Goal: Answer question/provide support

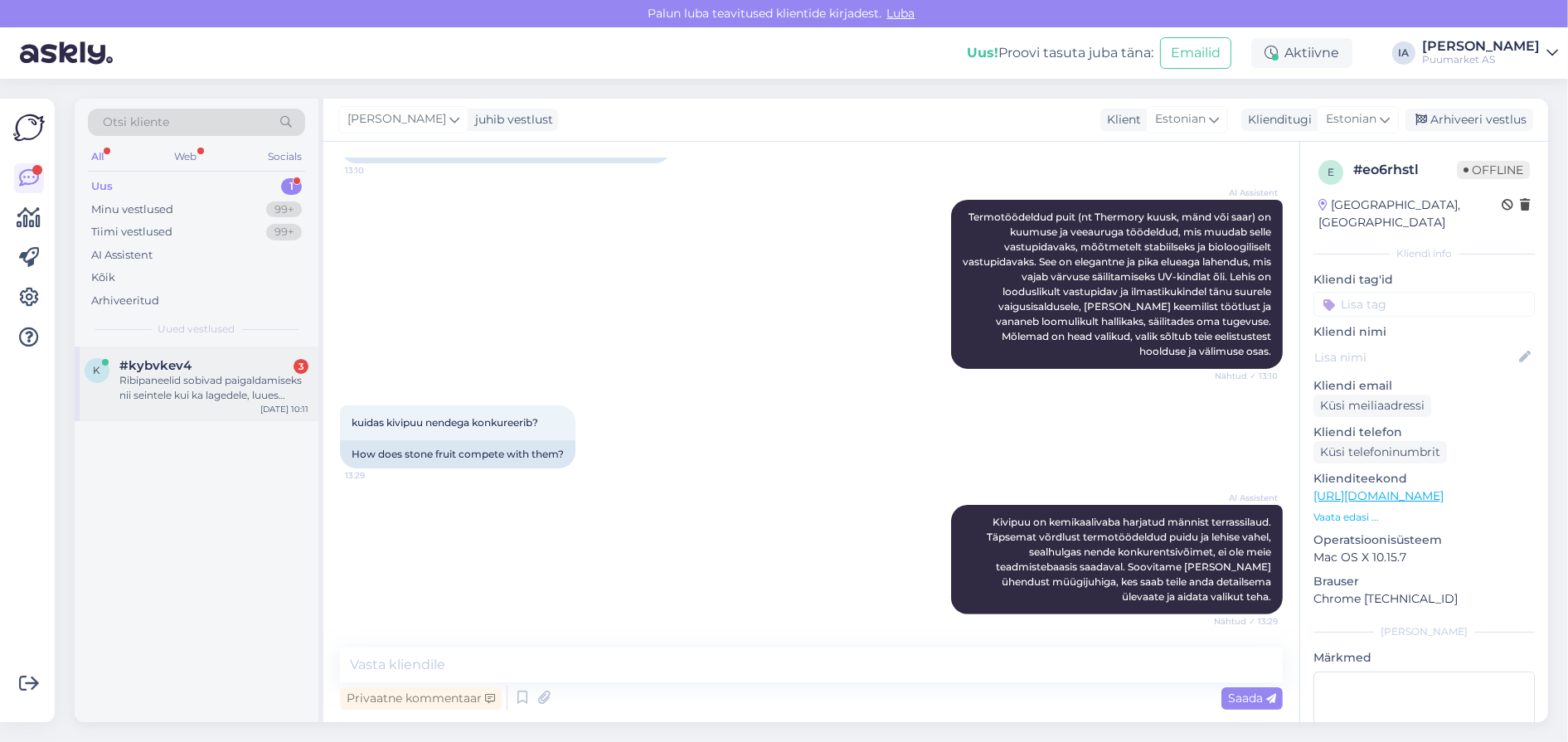
click at [249, 403] on div "Ribipaneelid sobivad paigaldamiseks nii seintele kui ka lagedele, luues kaasaeg…" at bounding box center [214, 388] width 189 height 29
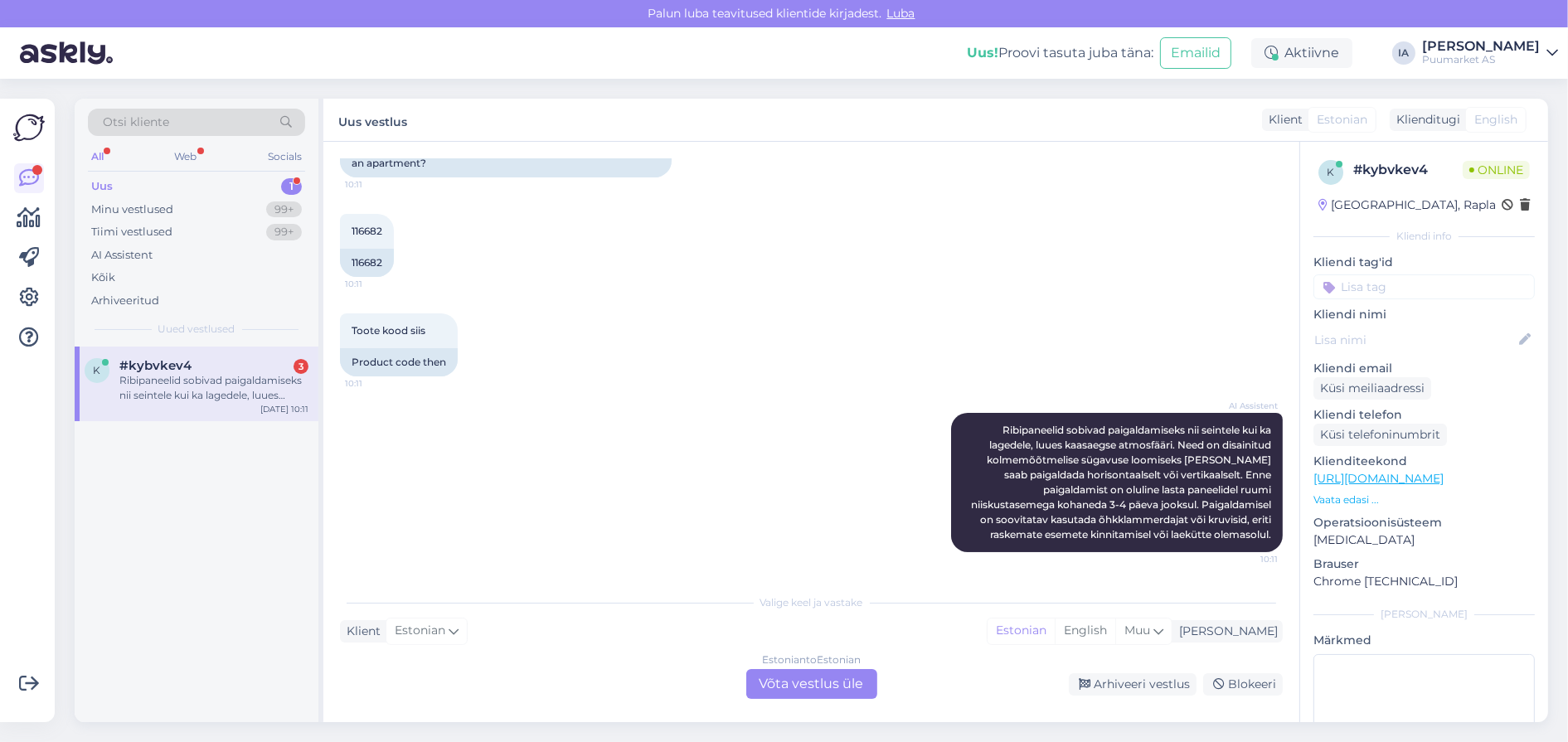
click at [829, 677] on div "Estonian to Estonian Võta vestlus üle" at bounding box center [812, 683] width 131 height 29
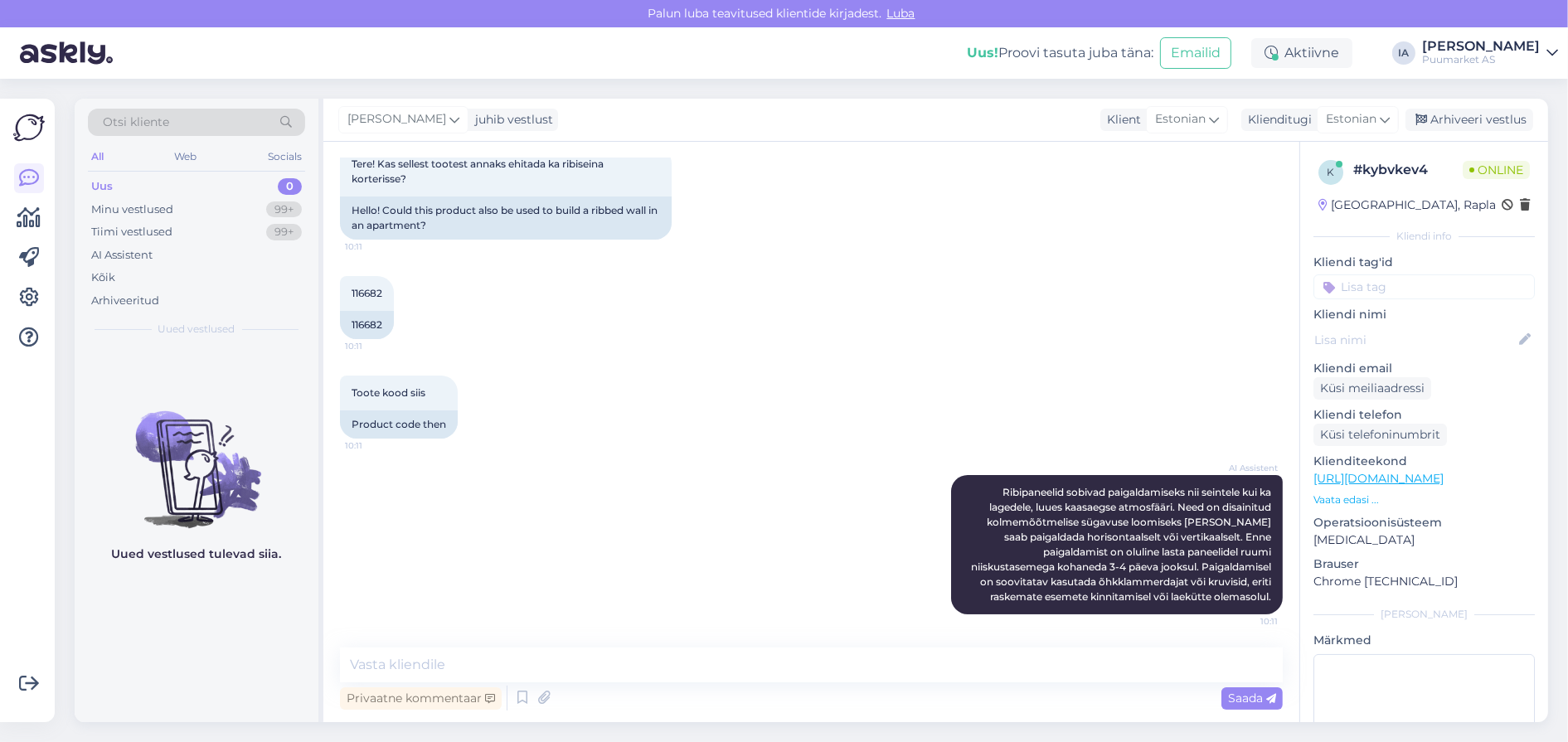
scroll to position [0, 0]
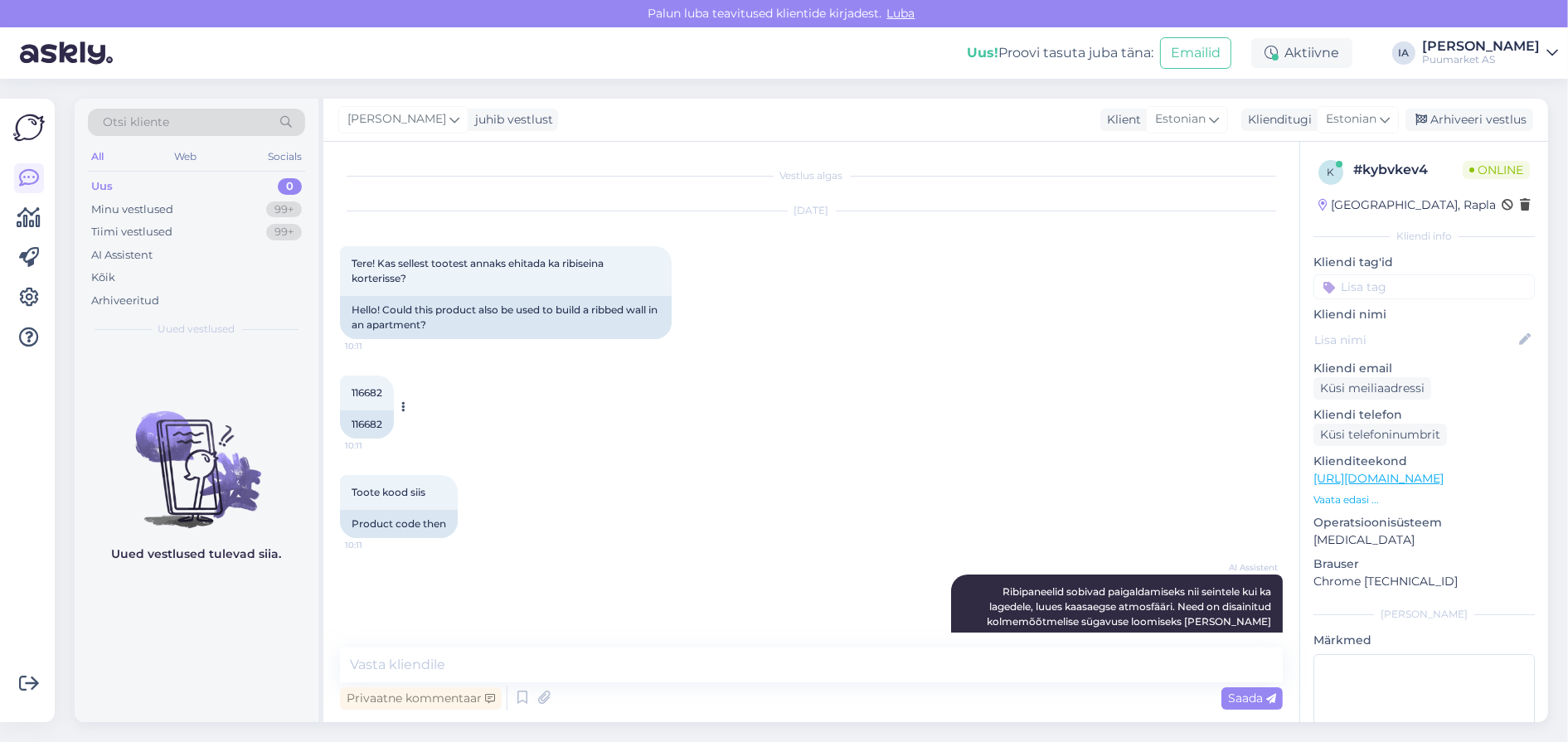
click at [376, 398] on span "116682" at bounding box center [366, 393] width 30 height 13
copy div "116682 10:11"
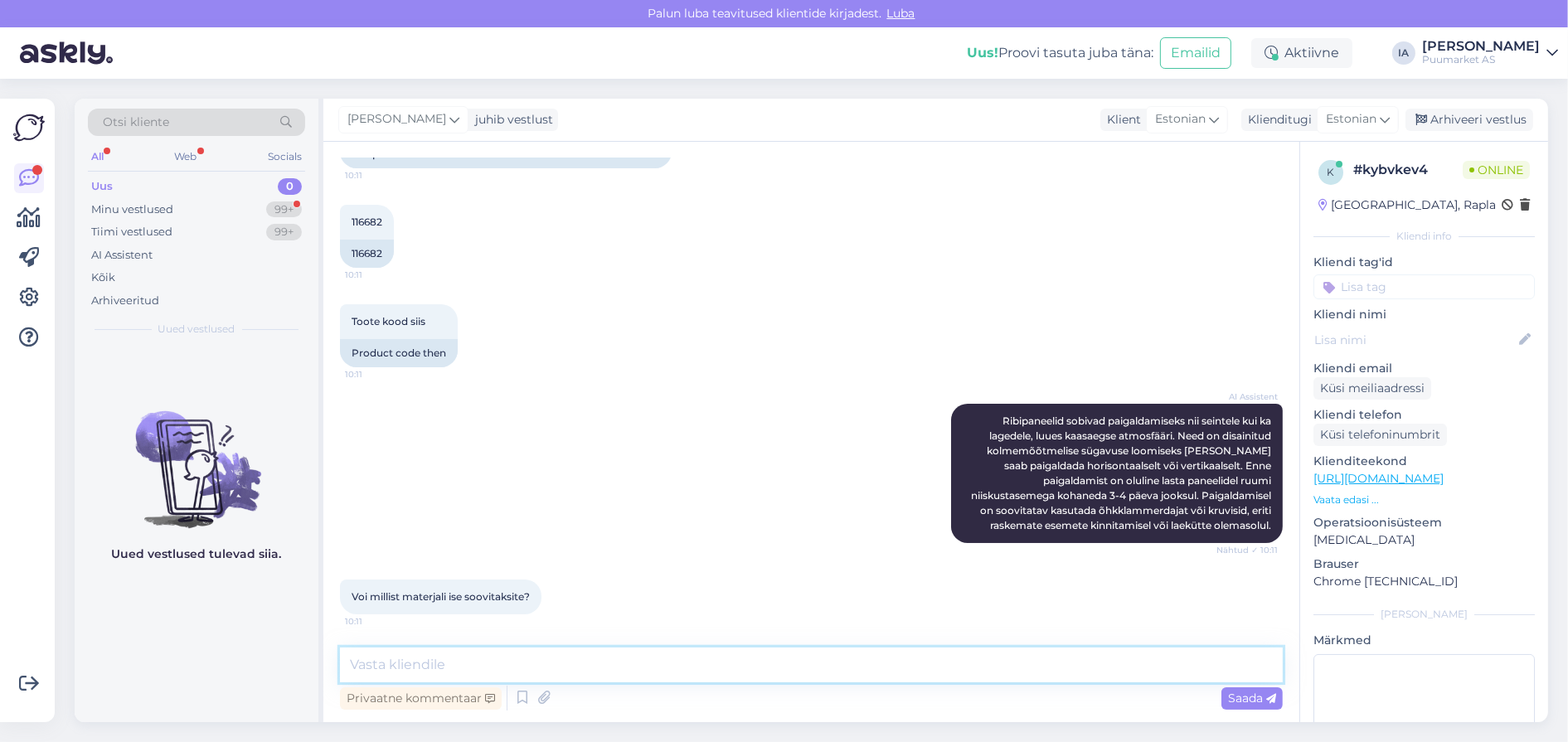
click at [410, 660] on textarea at bounding box center [811, 665] width 943 height 35
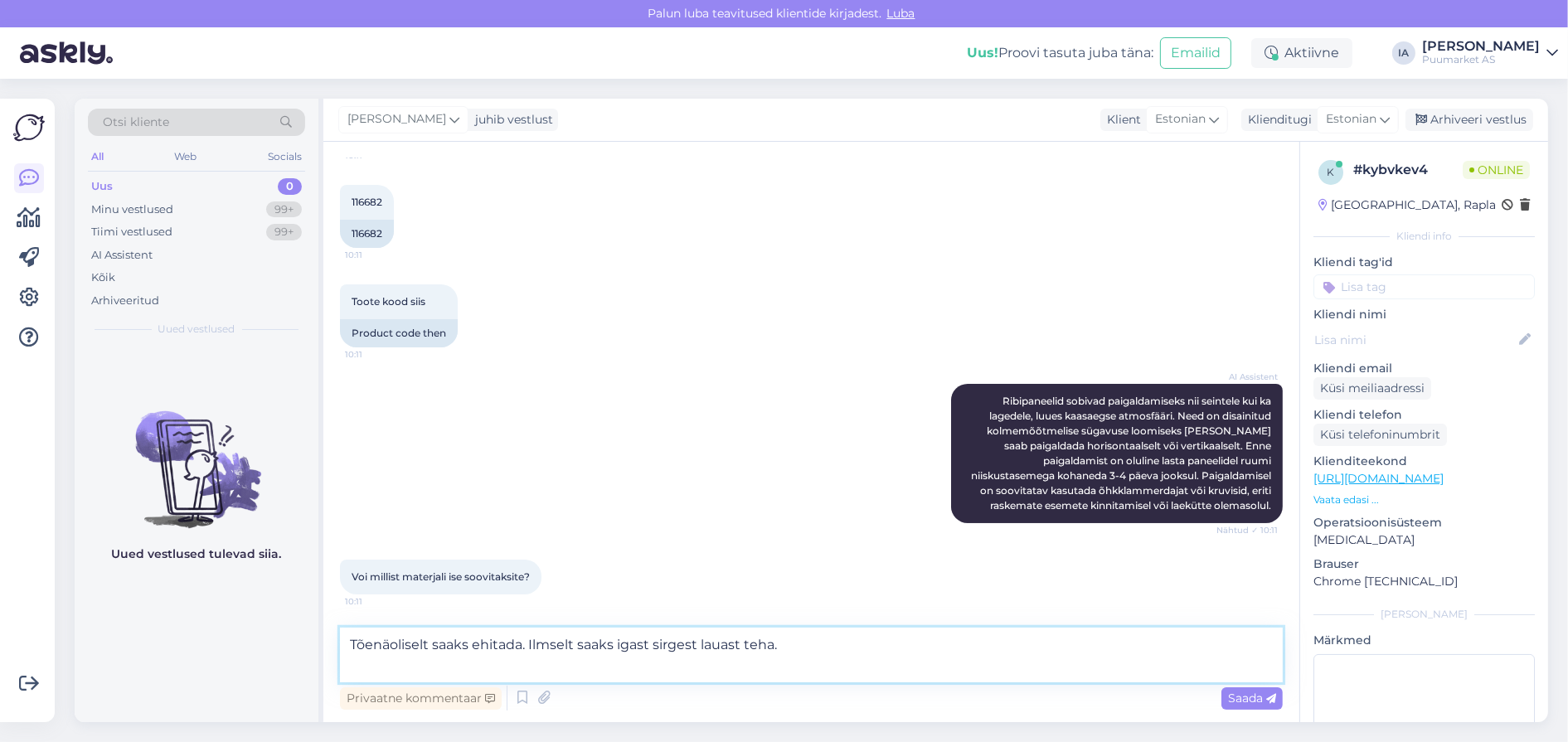
paste textarea "[URL][DOMAIN_NAME]"
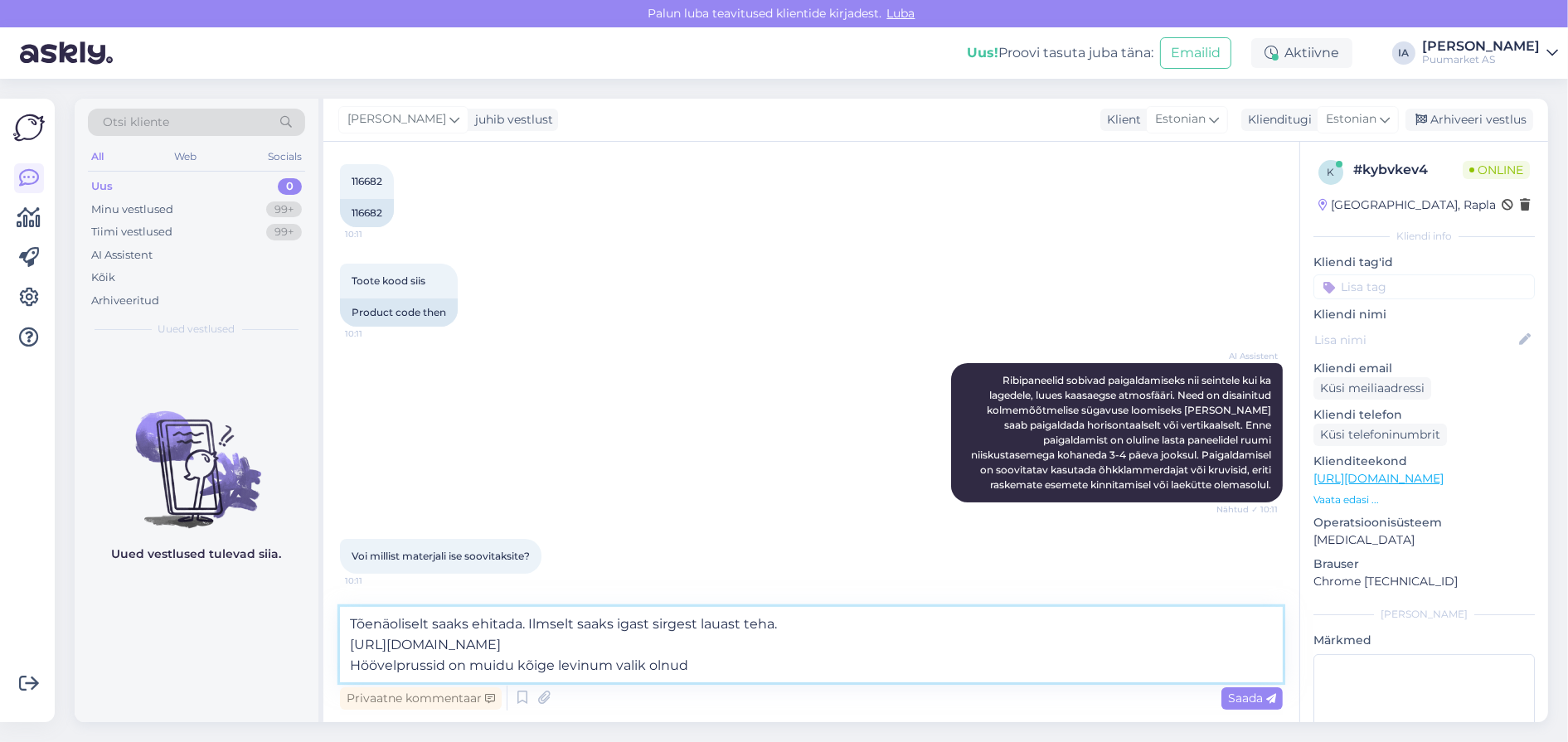
type textarea "Tõenäoliselt saaks ehitada. Ilmselt saaks igast sirgest lauast teha. [URL][DOMA…"
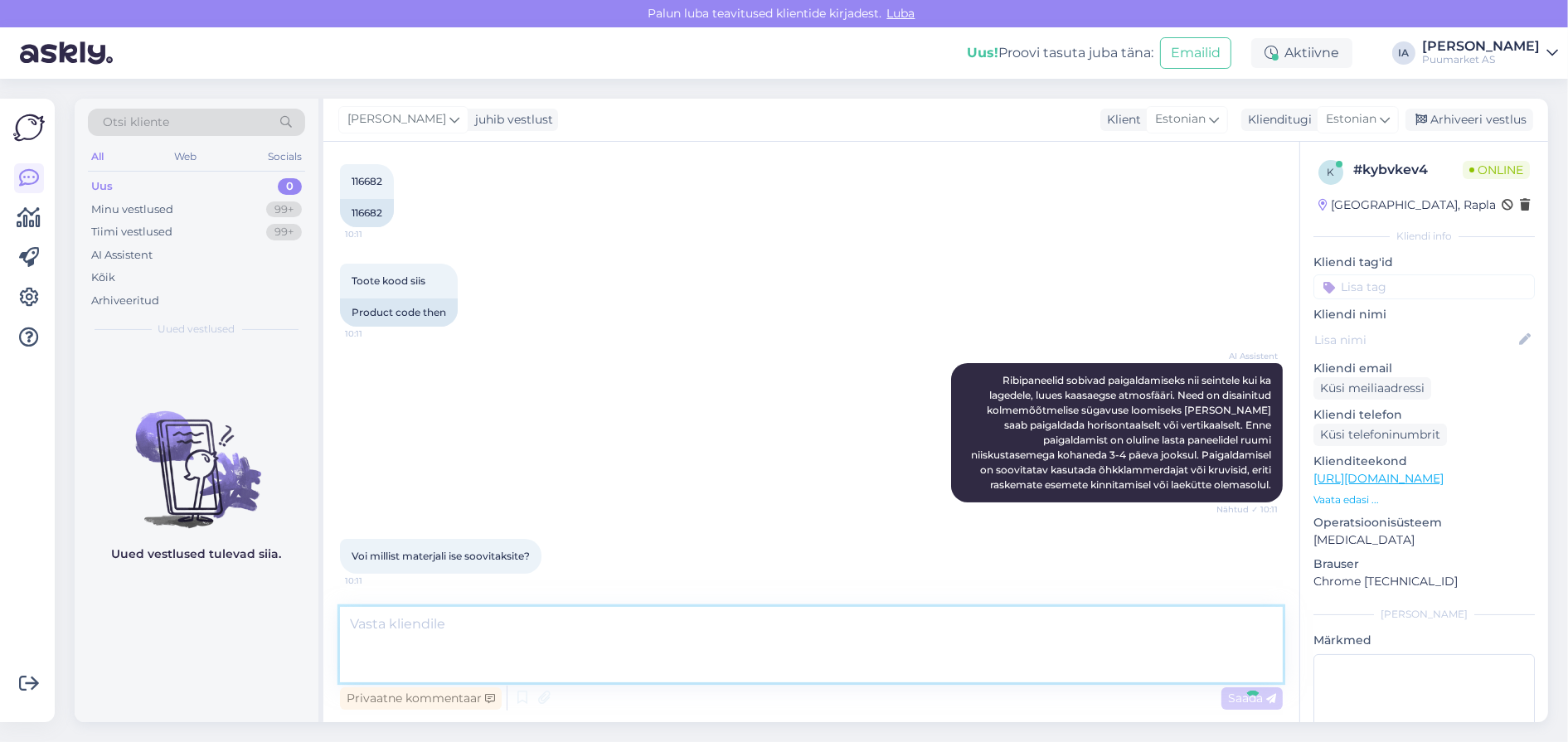
scroll to position [447, 0]
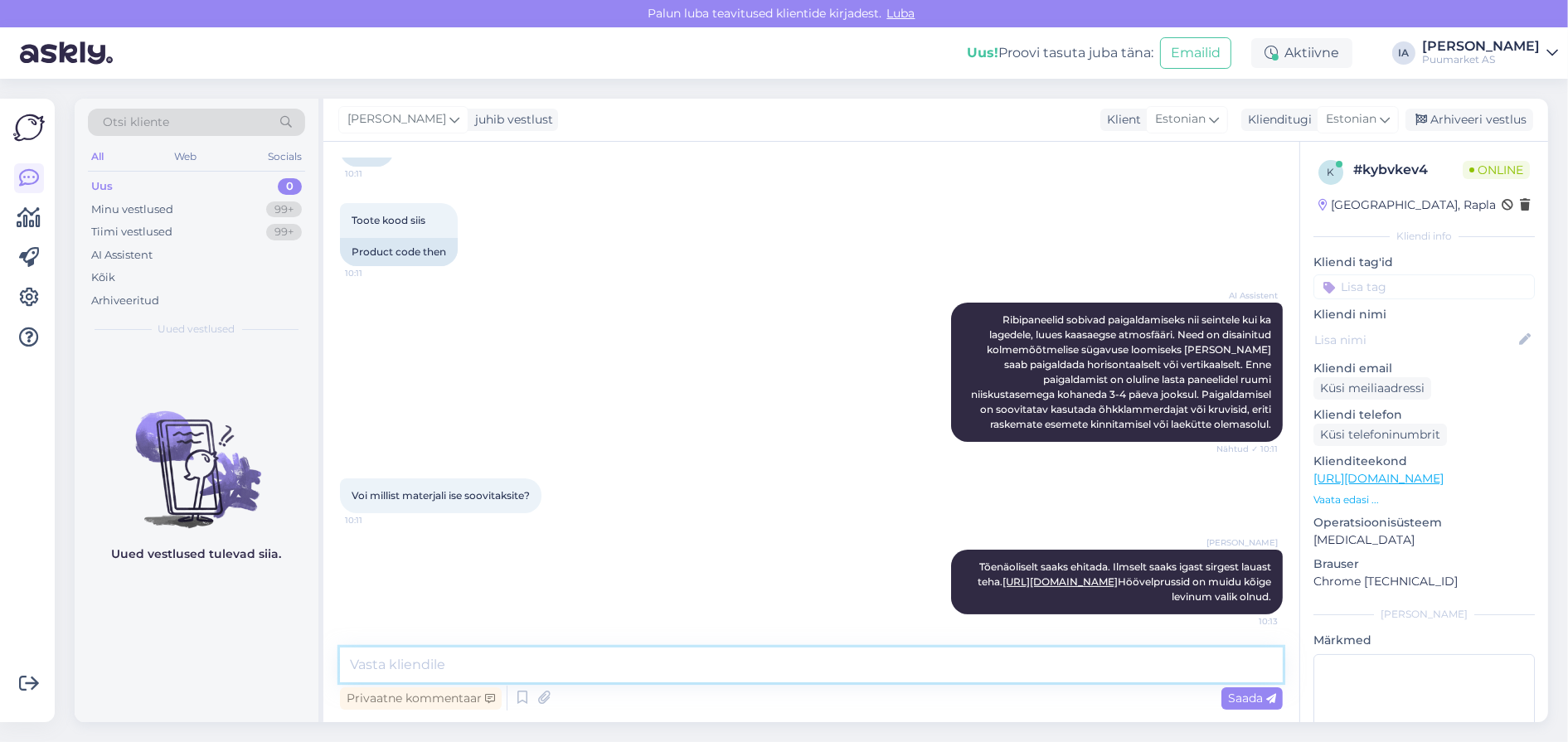
click at [414, 662] on textarea at bounding box center [811, 665] width 943 height 35
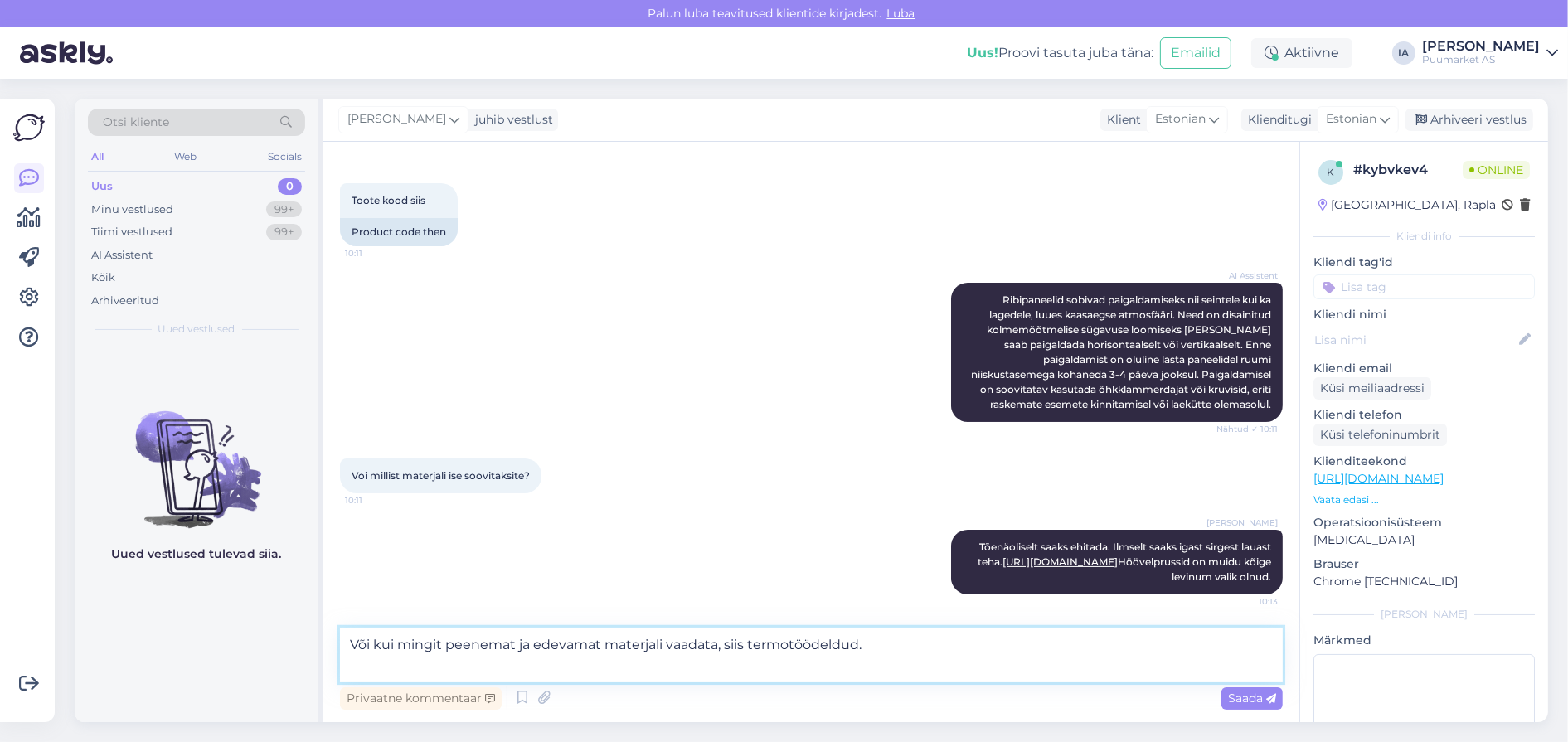
paste textarea "[URL][DOMAIN_NAME]"
type textarea "Või kui mingit peenemat ja edevamat materjali vaadata, siis termotöödeldud. [UR…"
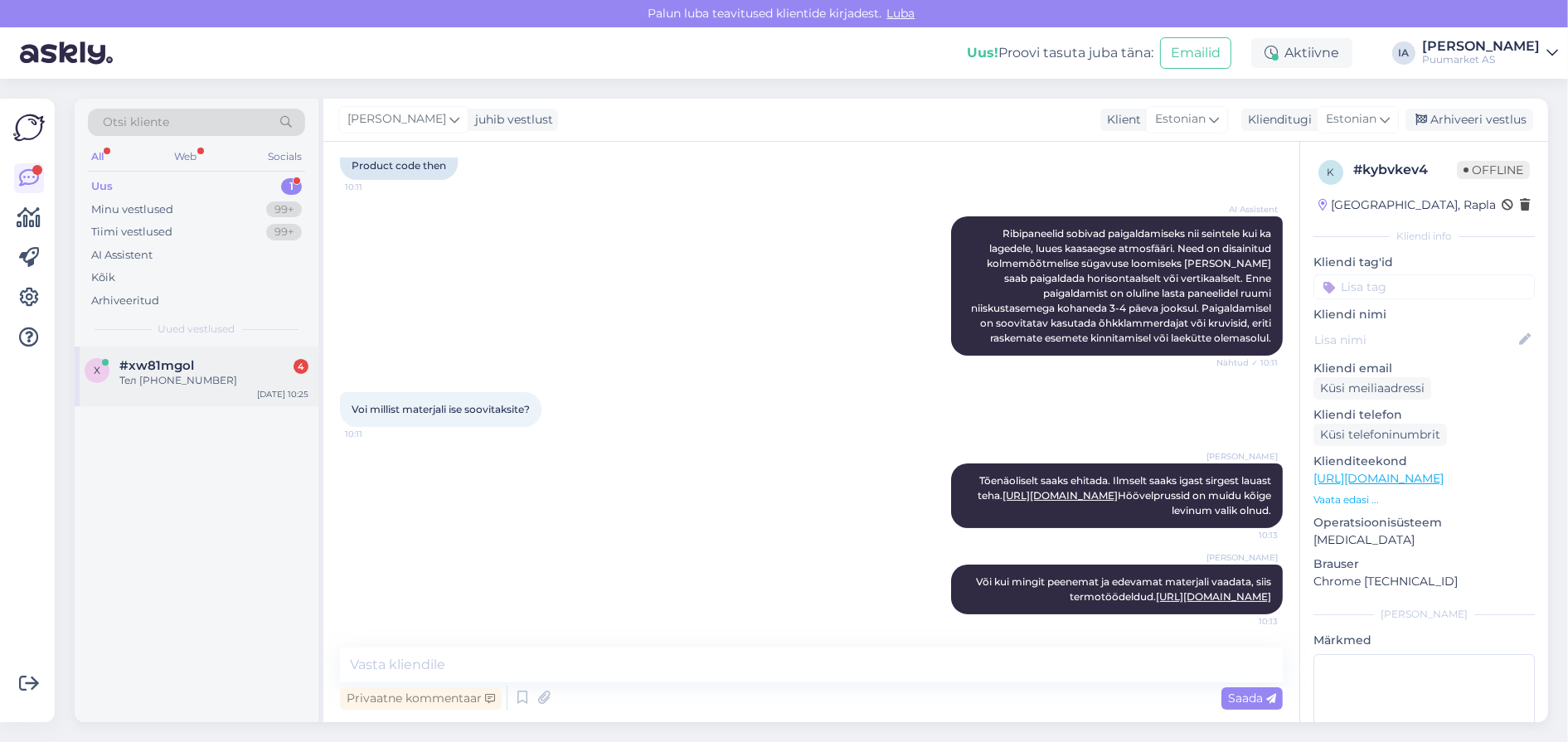
click at [178, 388] on div "Тел [PHONE_NUMBER]" at bounding box center [214, 380] width 189 height 15
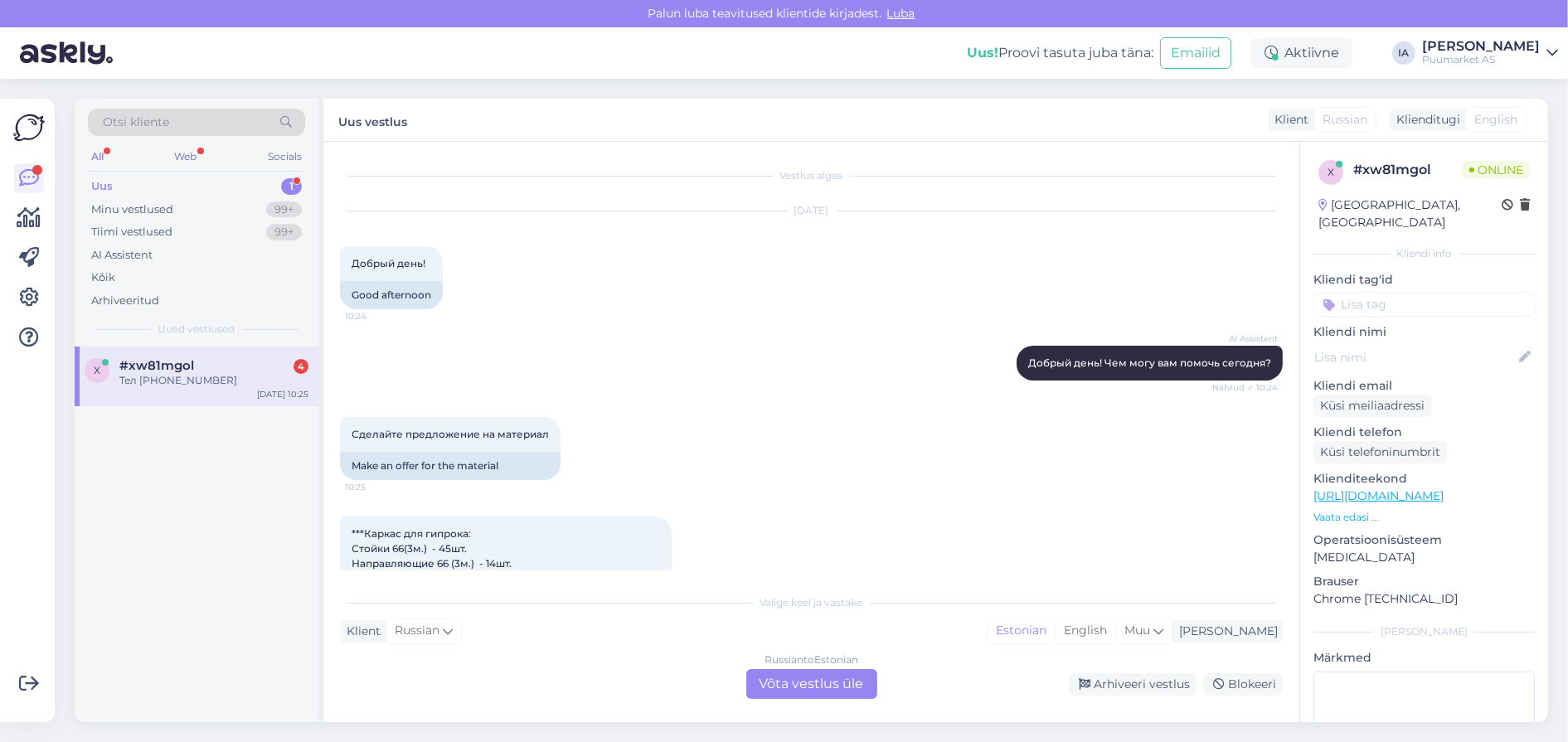
scroll to position [414, 0]
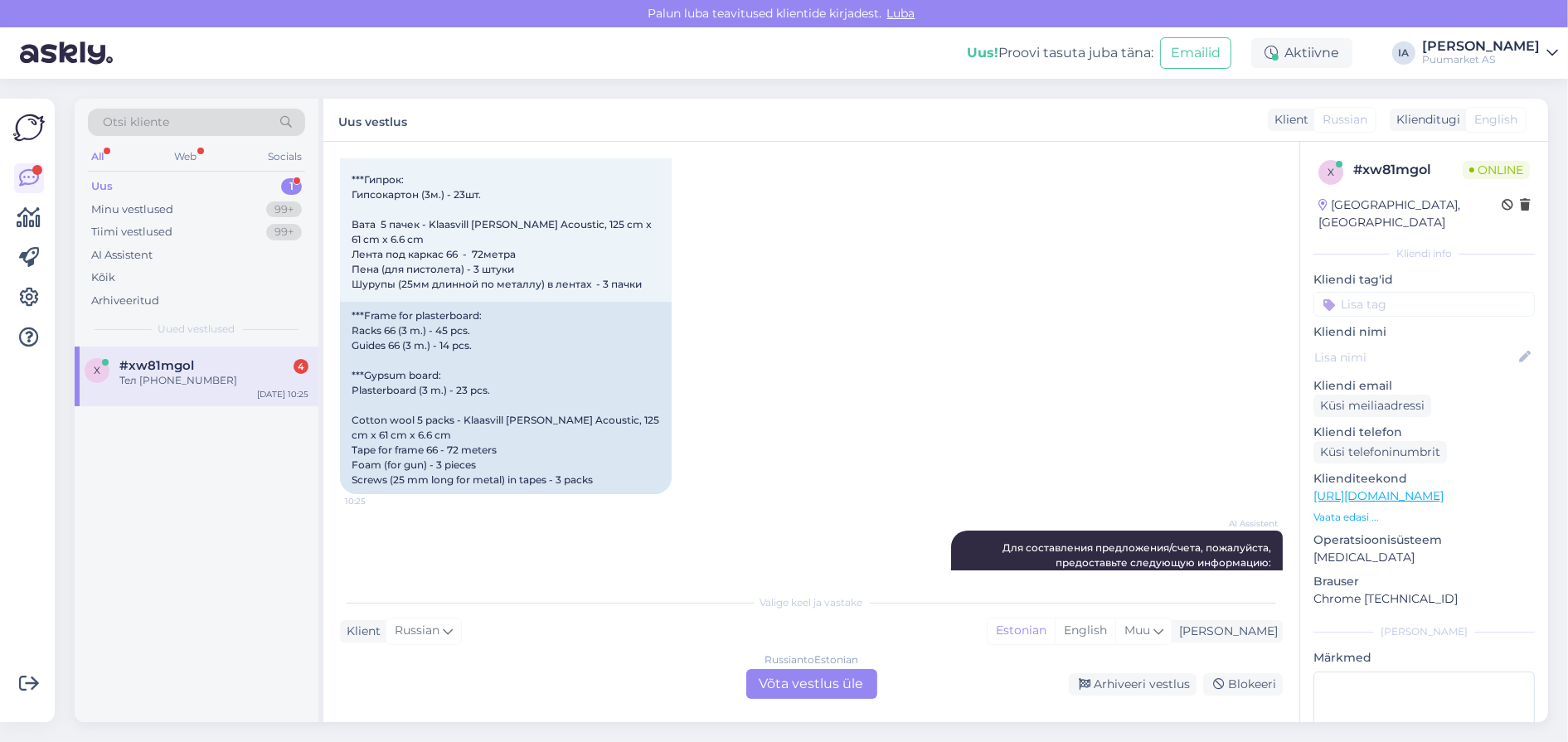
click at [820, 681] on div "Russian to Estonian Võta vestlus üle" at bounding box center [812, 683] width 131 height 29
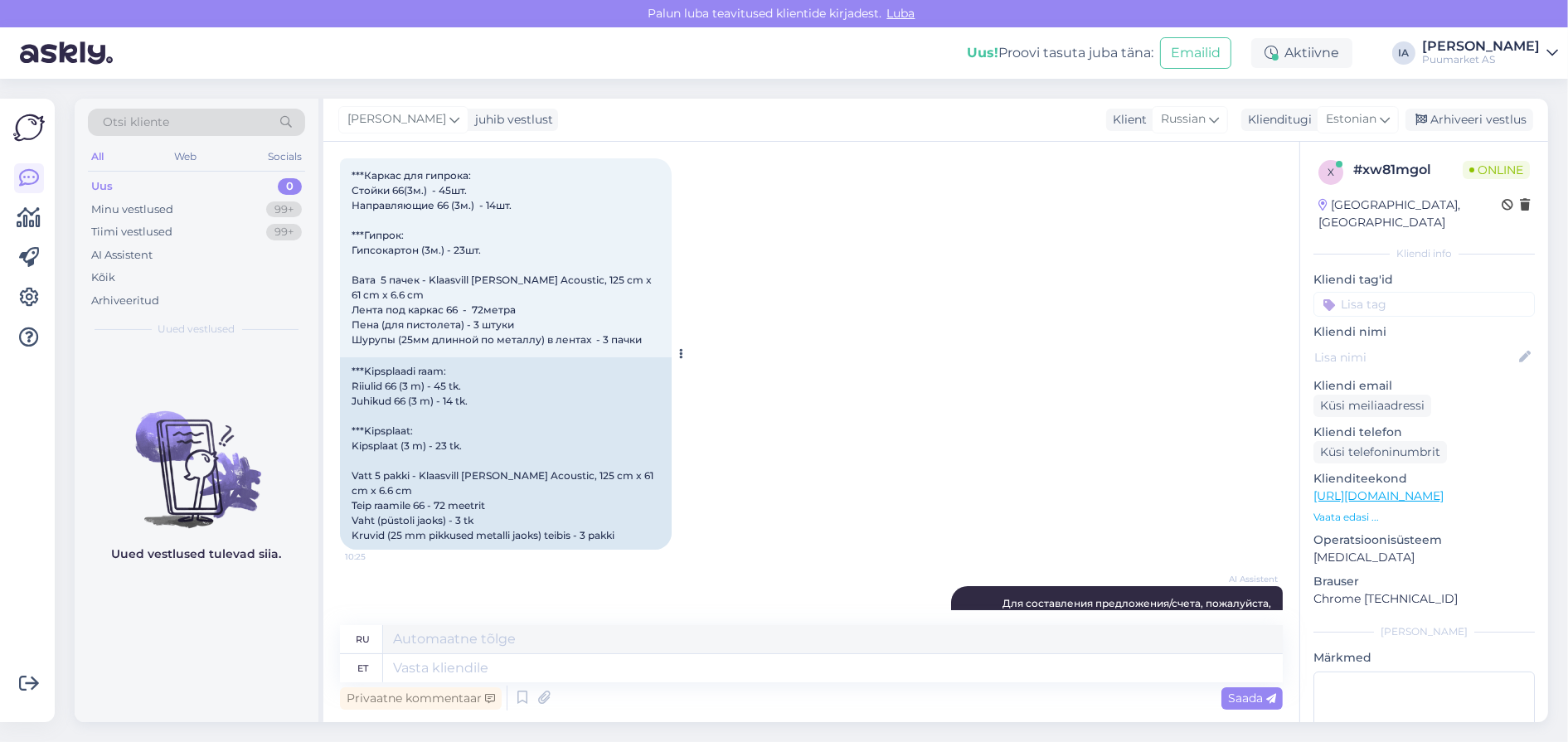
scroll to position [332, 0]
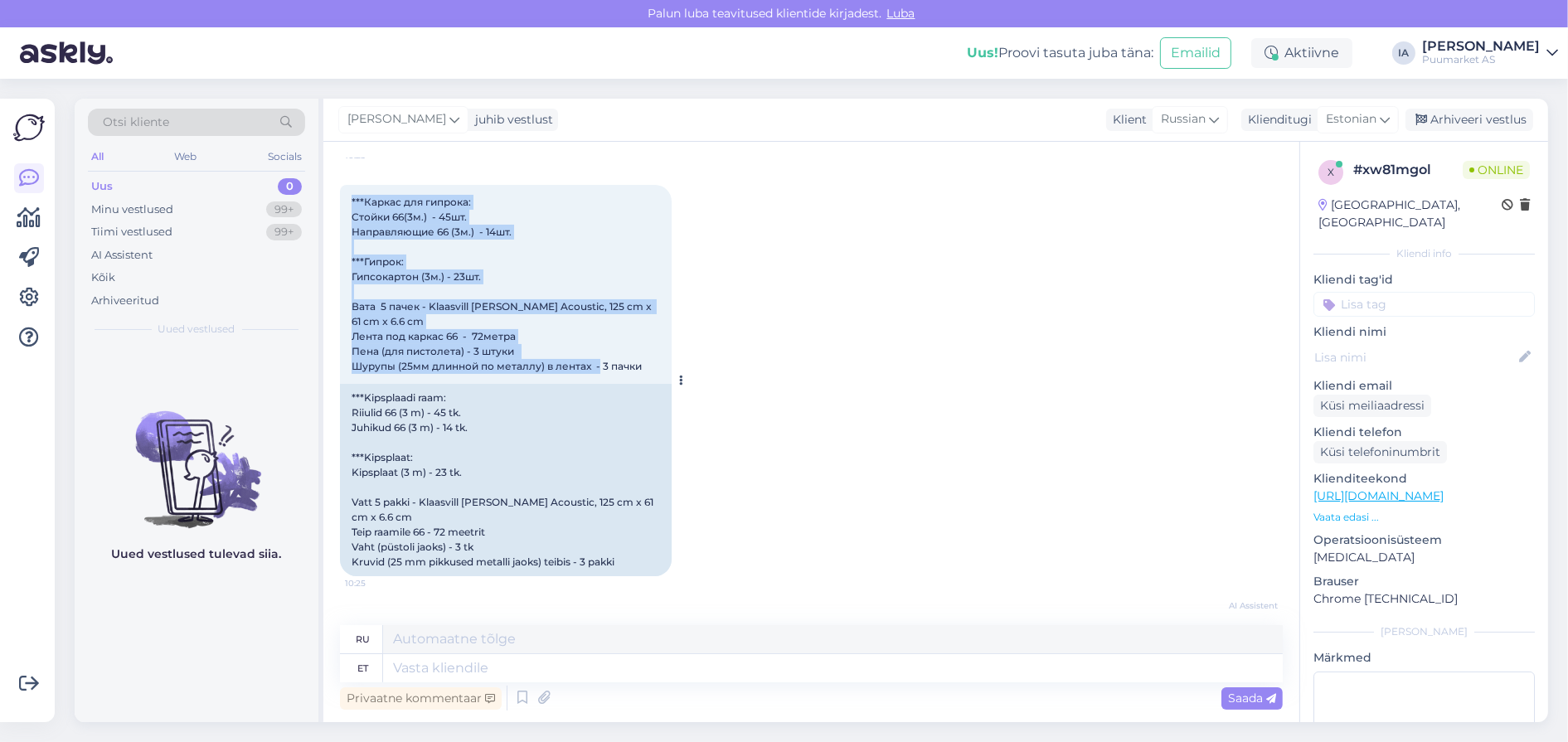
drag, startPoint x: 353, startPoint y: 230, endPoint x: 463, endPoint y: 452, distance: 247.8
click at [463, 384] on div "***Каркас для гипрока: Стойки 66(3м.) - 45шт. Направляющие 66 (3м.) - 14шт. ***…" at bounding box center [505, 284] width 332 height 199
copy span "***Каркас для гипрока: Стойки 66(3м.) - 45шт. Направляющие 66 (3м.) - 14шт. ***…"
click at [478, 372] on span "***Каркас для гипрока: Стойки 66(3м.) - 45шт. Направляющие 66 (3м.) - 14шт. ***…" at bounding box center [502, 284] width 303 height 176
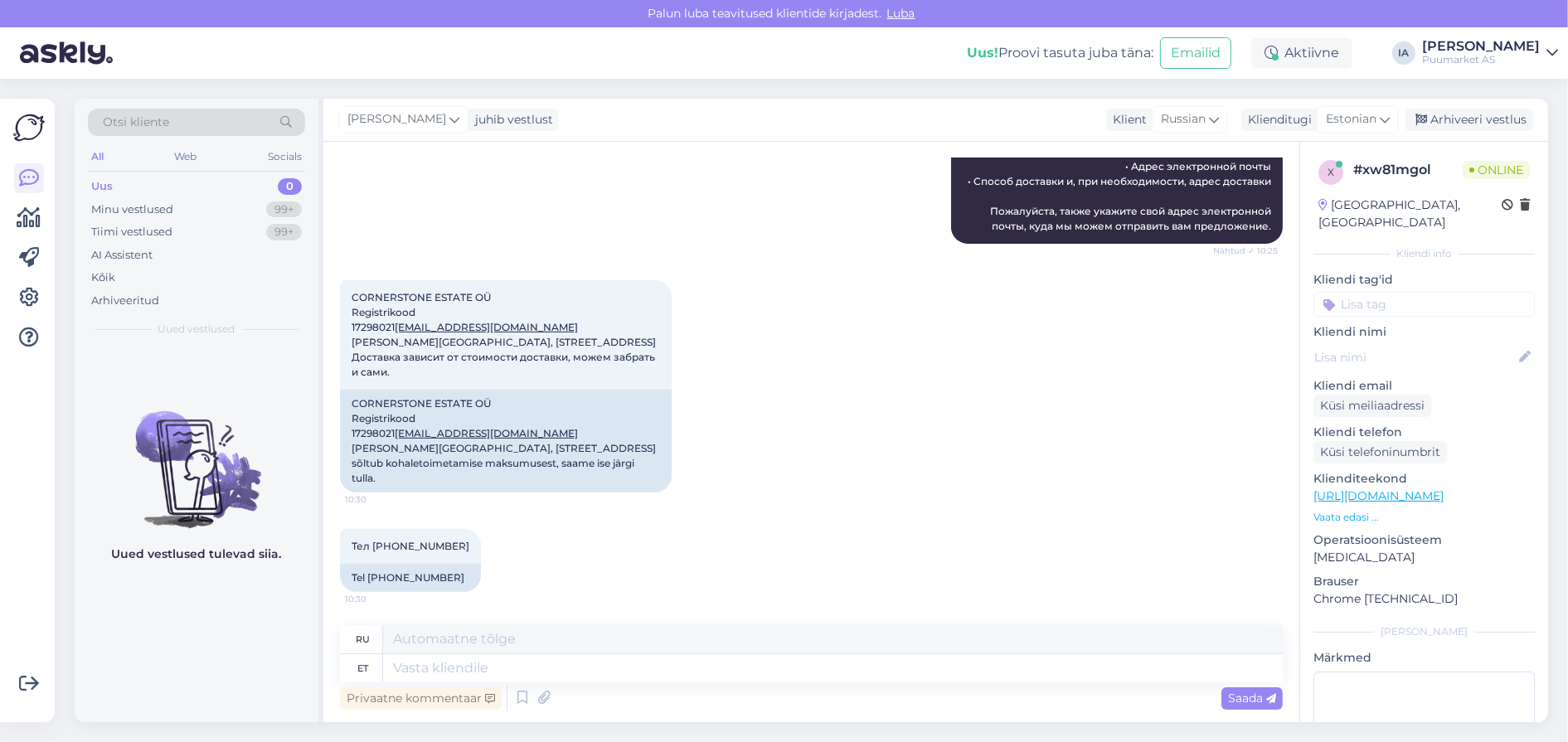
scroll to position [1299, 0]
click at [533, 693] on icon at bounding box center [522, 697] width 20 height 24
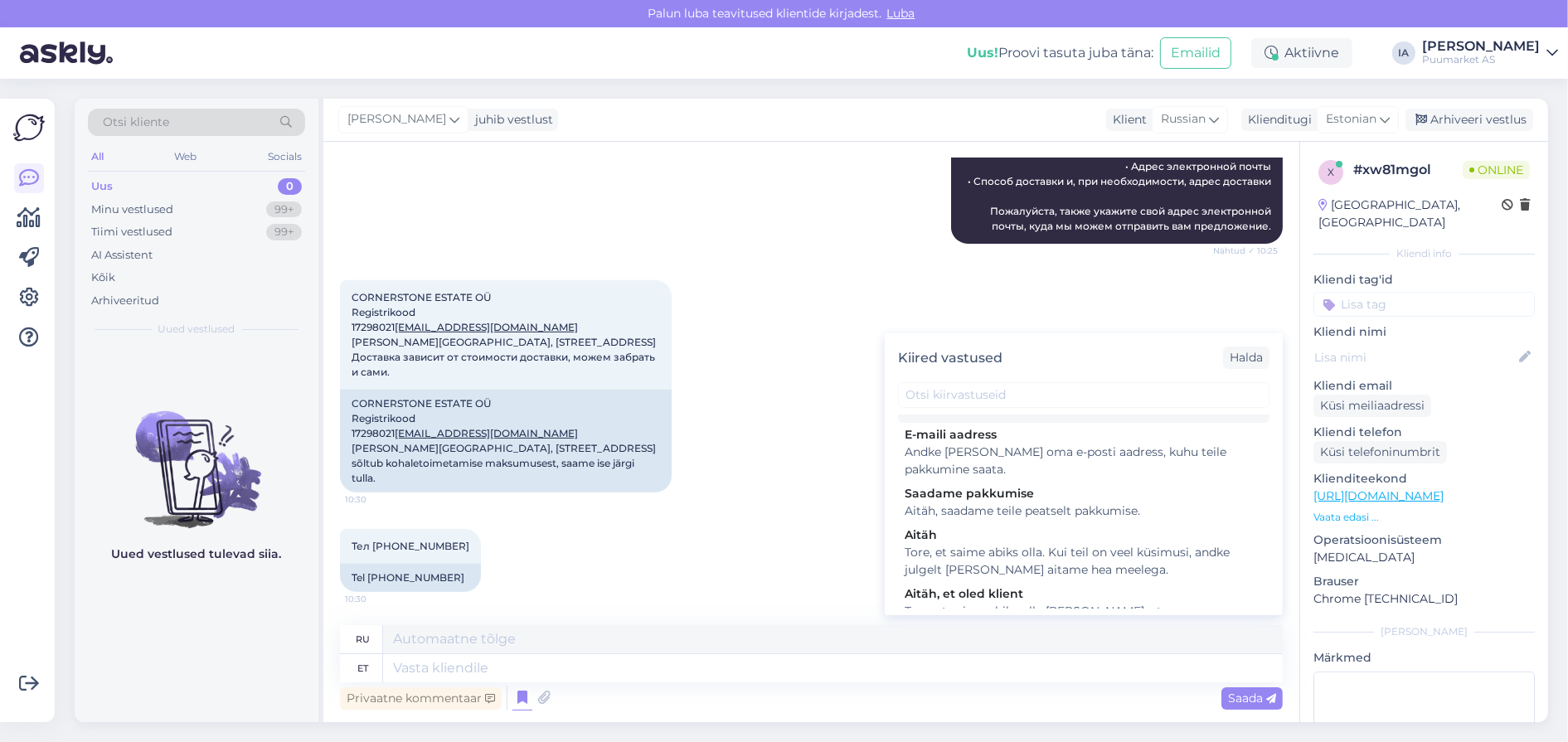
scroll to position [414, 0]
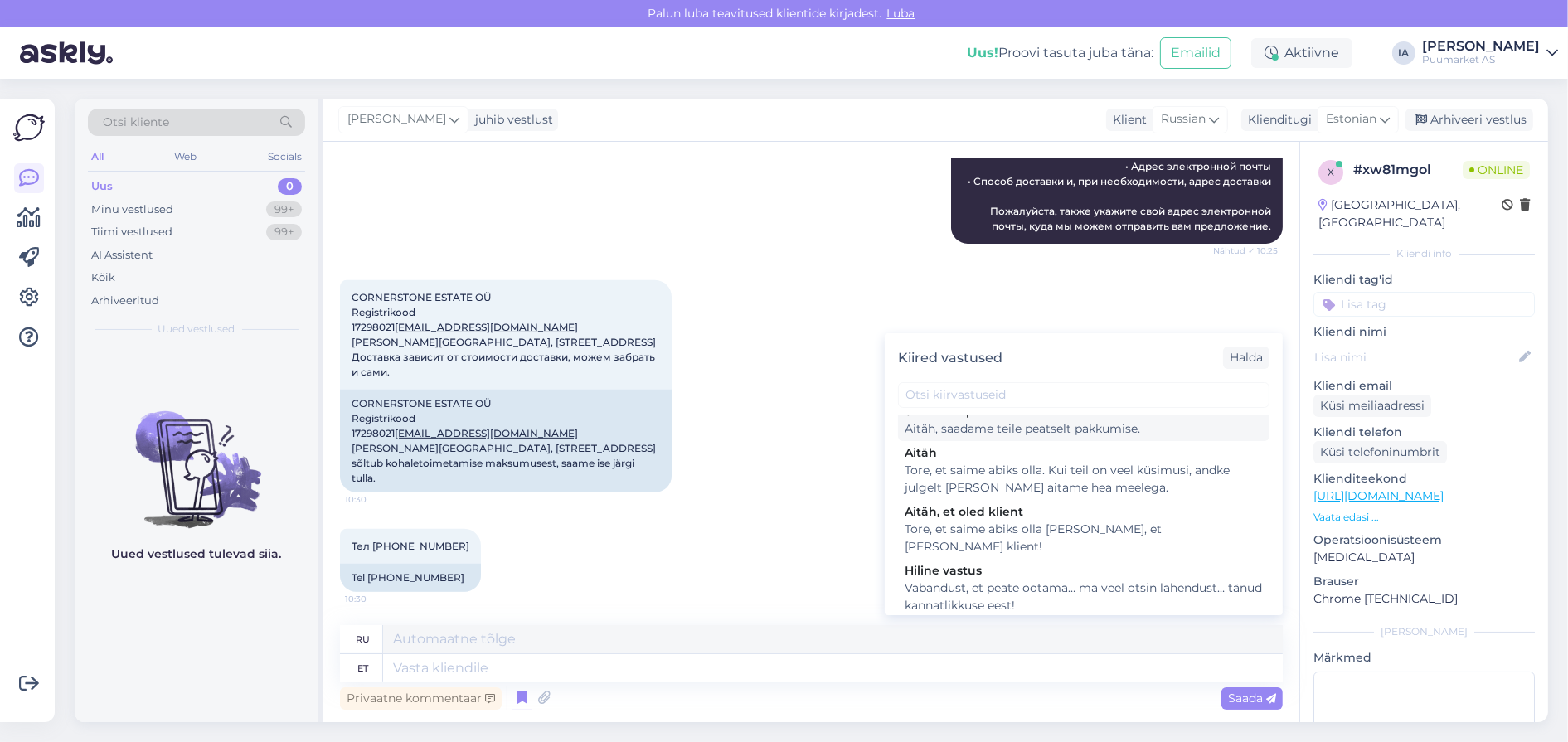
click at [1101, 438] on div "Aitäh, saadame teile peatselt pakkumise." at bounding box center [1084, 429] width 358 height 18
type textarea "Спасибо, мы вышлем вам предложение в ближайшее время."
type textarea "Aitäh, saadame teile peatselt pakkumise."
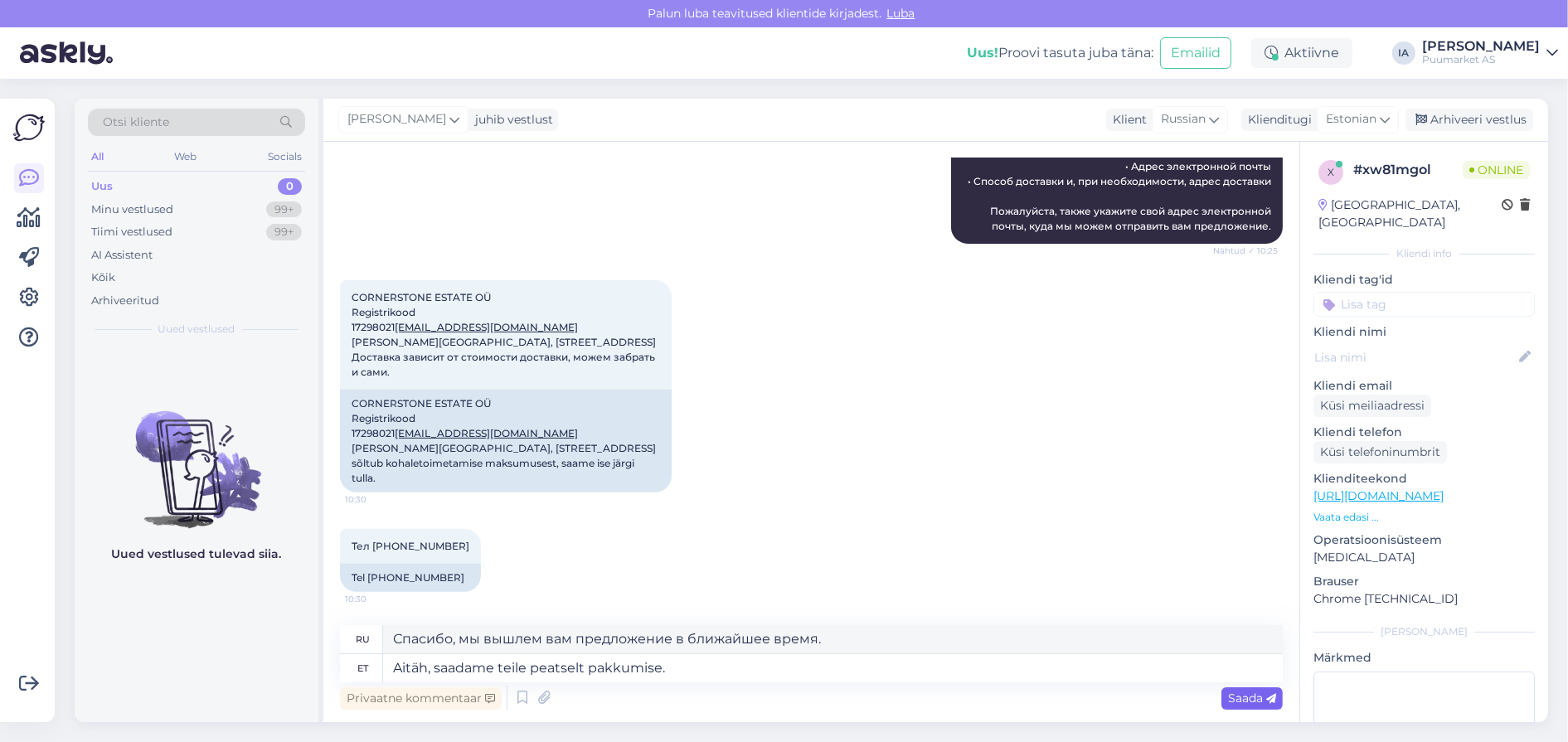
click at [1244, 697] on span "Saada" at bounding box center [1252, 697] width 48 height 15
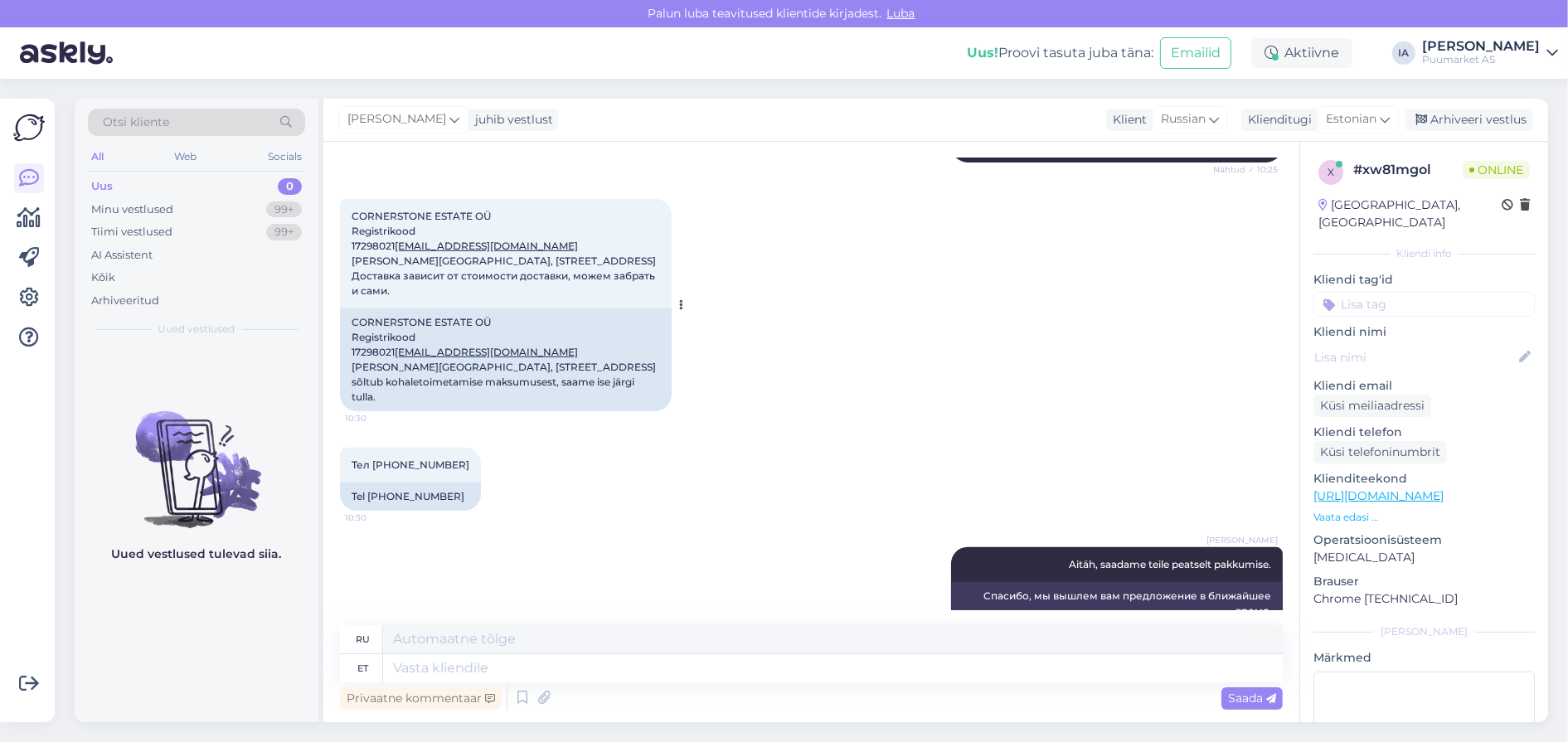
scroll to position [1177, 0]
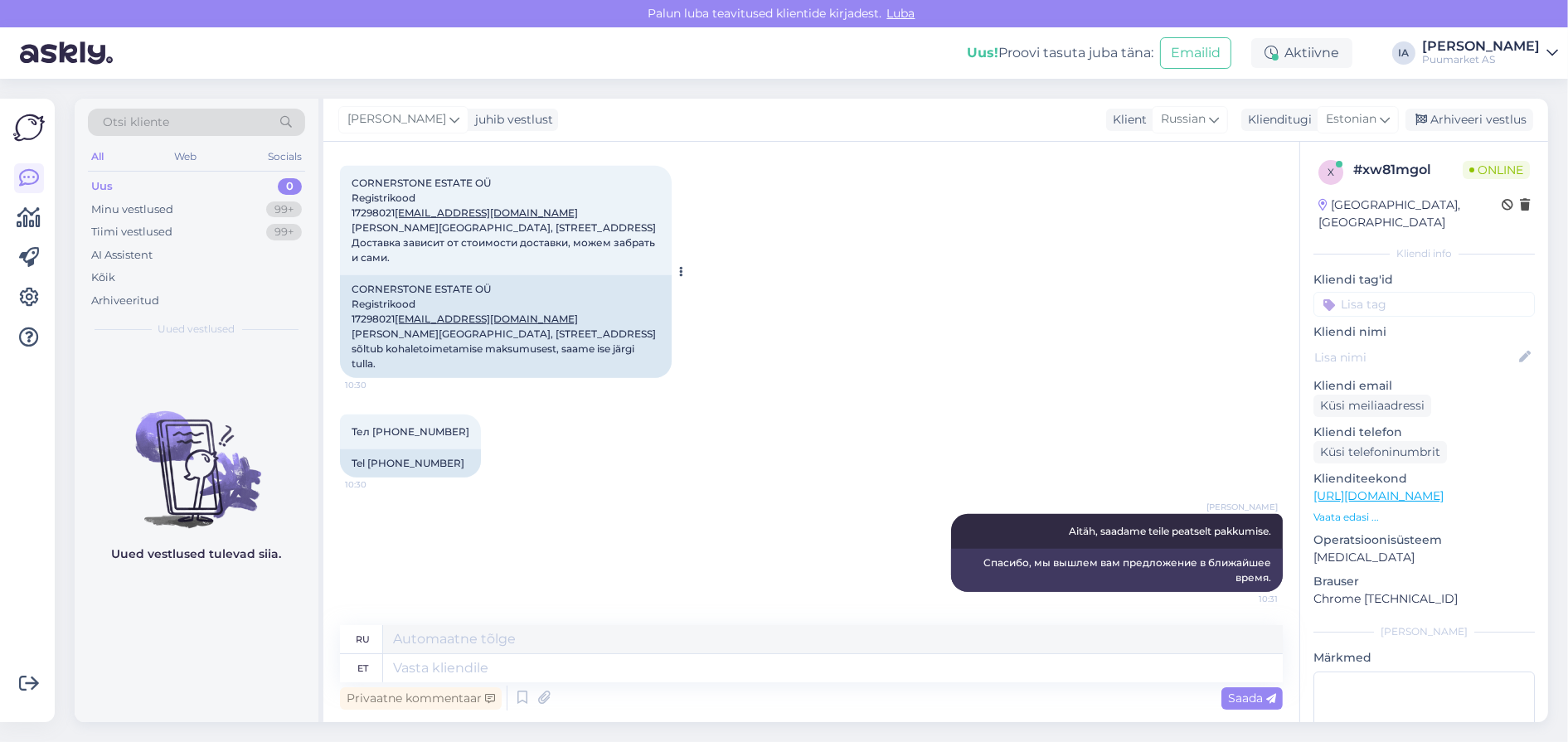
drag, startPoint x: 351, startPoint y: 255, endPoint x: 549, endPoint y: 401, distance: 246.0
click at [549, 275] on div "CORNERSTONE ESTATE OÜ Registrikood 17298021 [EMAIL_ADDRESS][DOMAIN_NAME] [PERSO…" at bounding box center [505, 220] width 332 height 110
copy span "CORNERSTONE ESTATE OÜ Registrikood 17298021 [EMAIL_ADDRESS][DOMAIN_NAME] [PERSO…"
drag, startPoint x: 352, startPoint y: 412, endPoint x: 436, endPoint y: 413, distance: 84.0
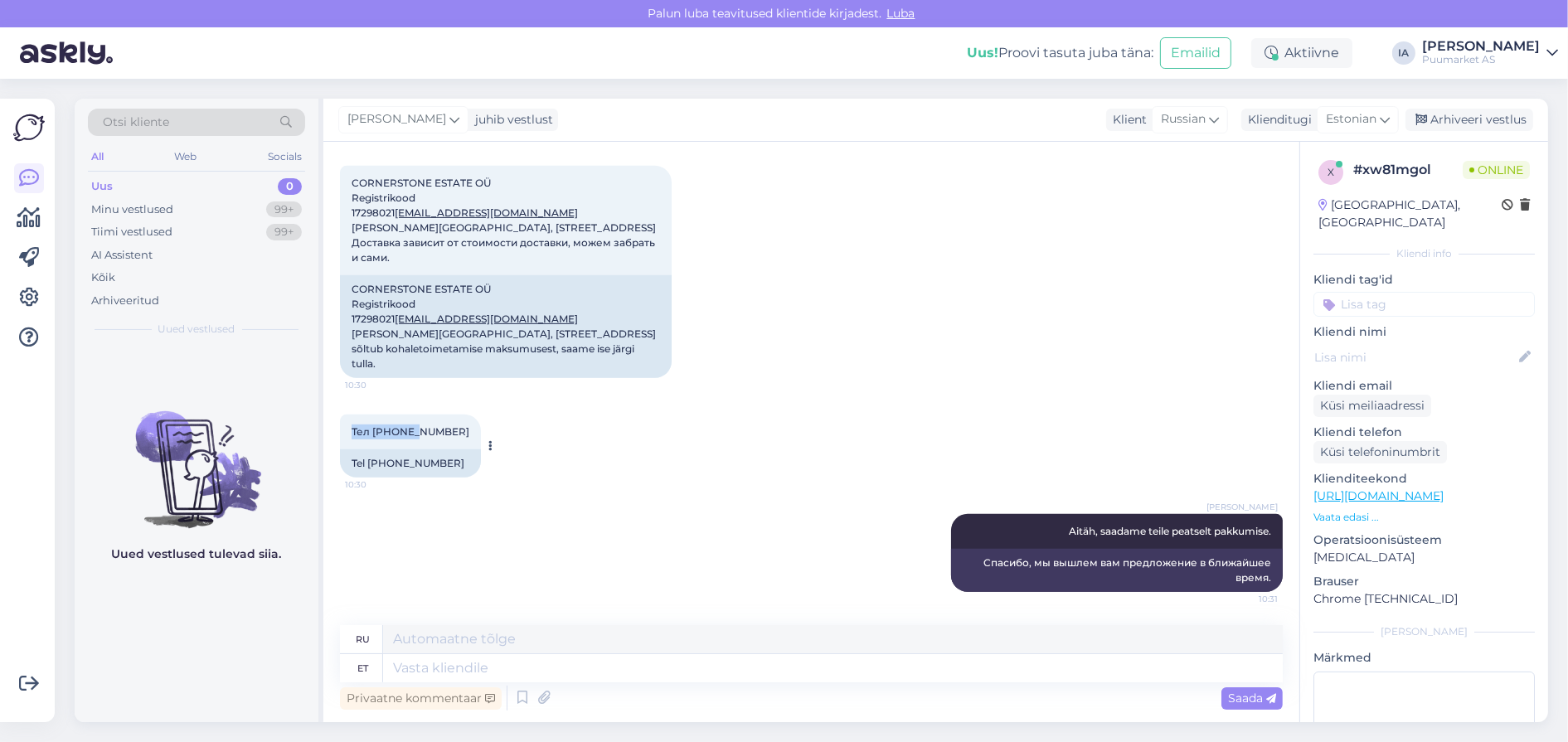
click at [436, 414] on div "Тел 5268138 10:30" at bounding box center [410, 432] width 141 height 35
copy span "Тел [PHONE_NUMBER]"
click at [147, 214] on div "Minu vestlused" at bounding box center [132, 209] width 82 height 17
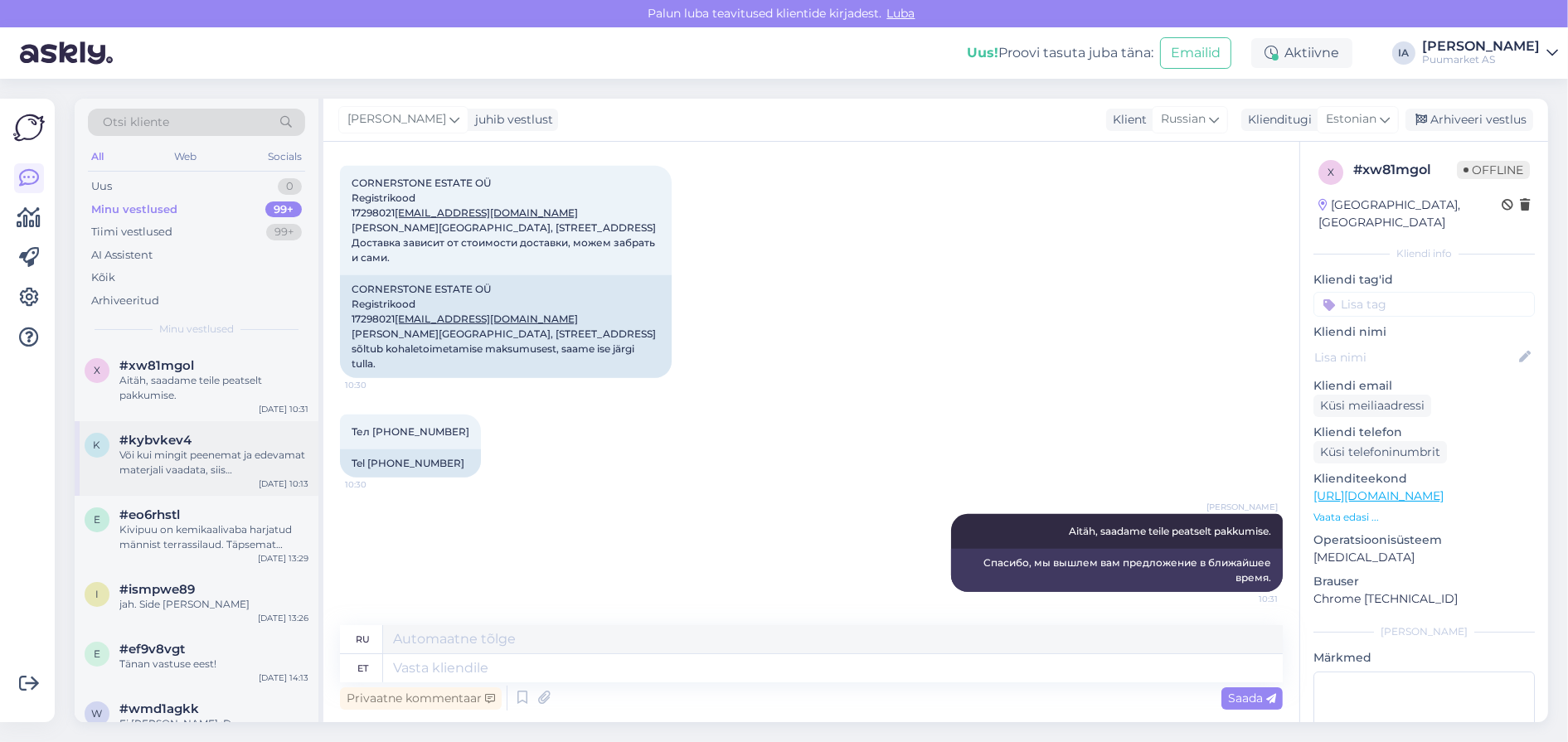
click at [177, 478] on div "Või kui mingit peenemat ja edevamat materjali vaadata, siis termotöödeldud. [UR…" at bounding box center [214, 462] width 189 height 29
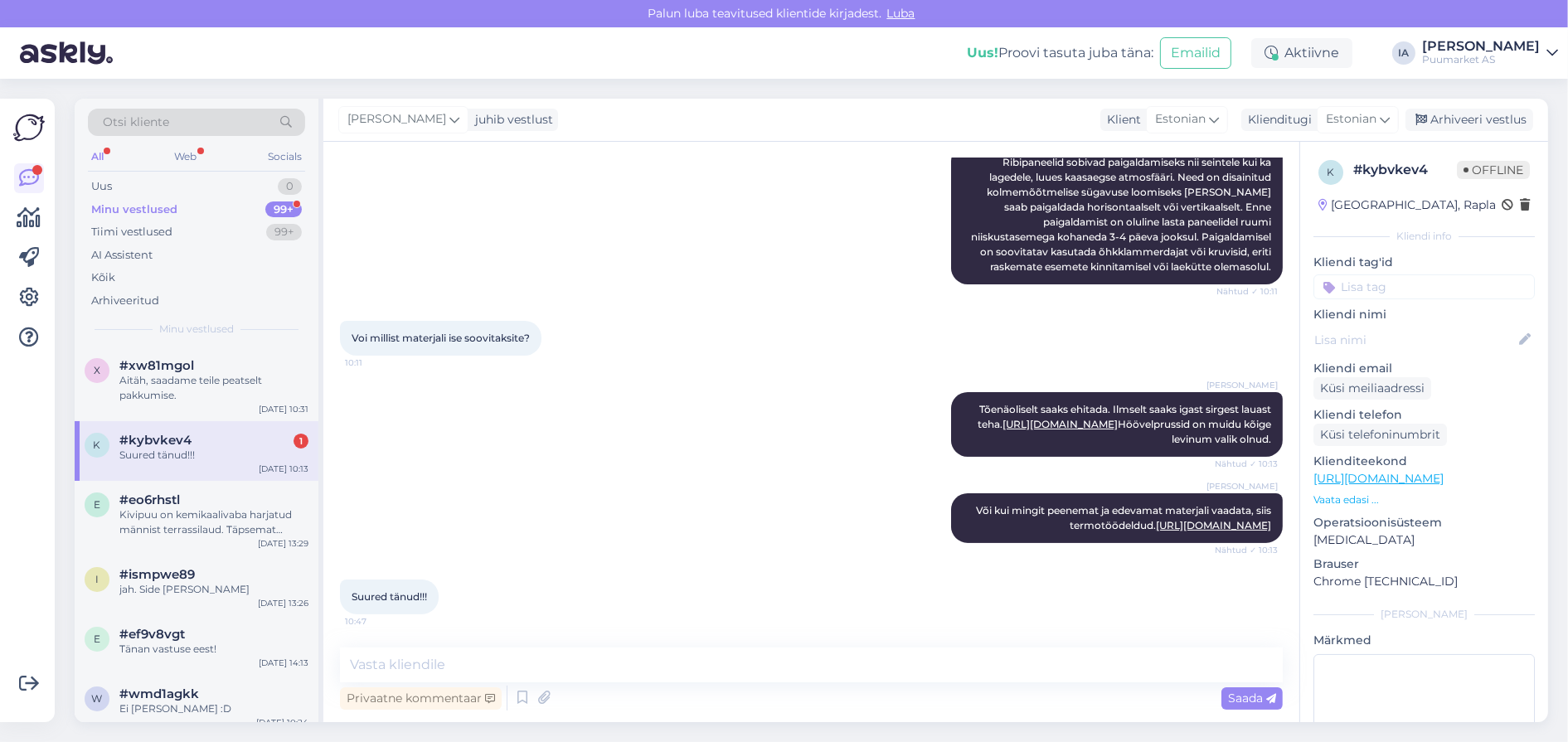
scroll to position [653, 0]
click at [205, 463] on div "Suured tänud!!!" at bounding box center [214, 454] width 189 height 15
click at [206, 403] on div "Aitäh, saadame teile peatselt pakkumise." at bounding box center [214, 388] width 189 height 29
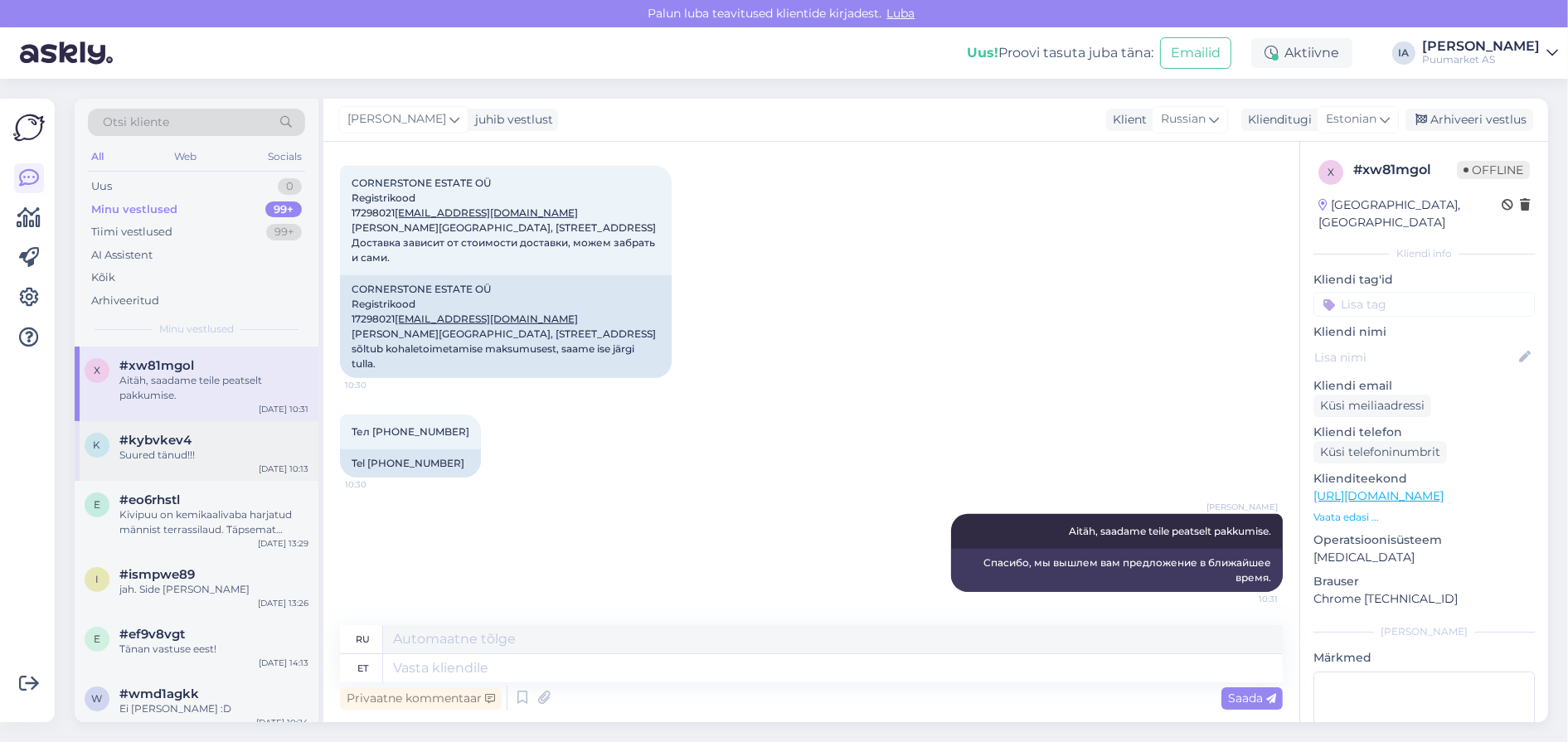
click at [199, 463] on div "Suured tänud!!!" at bounding box center [214, 454] width 189 height 15
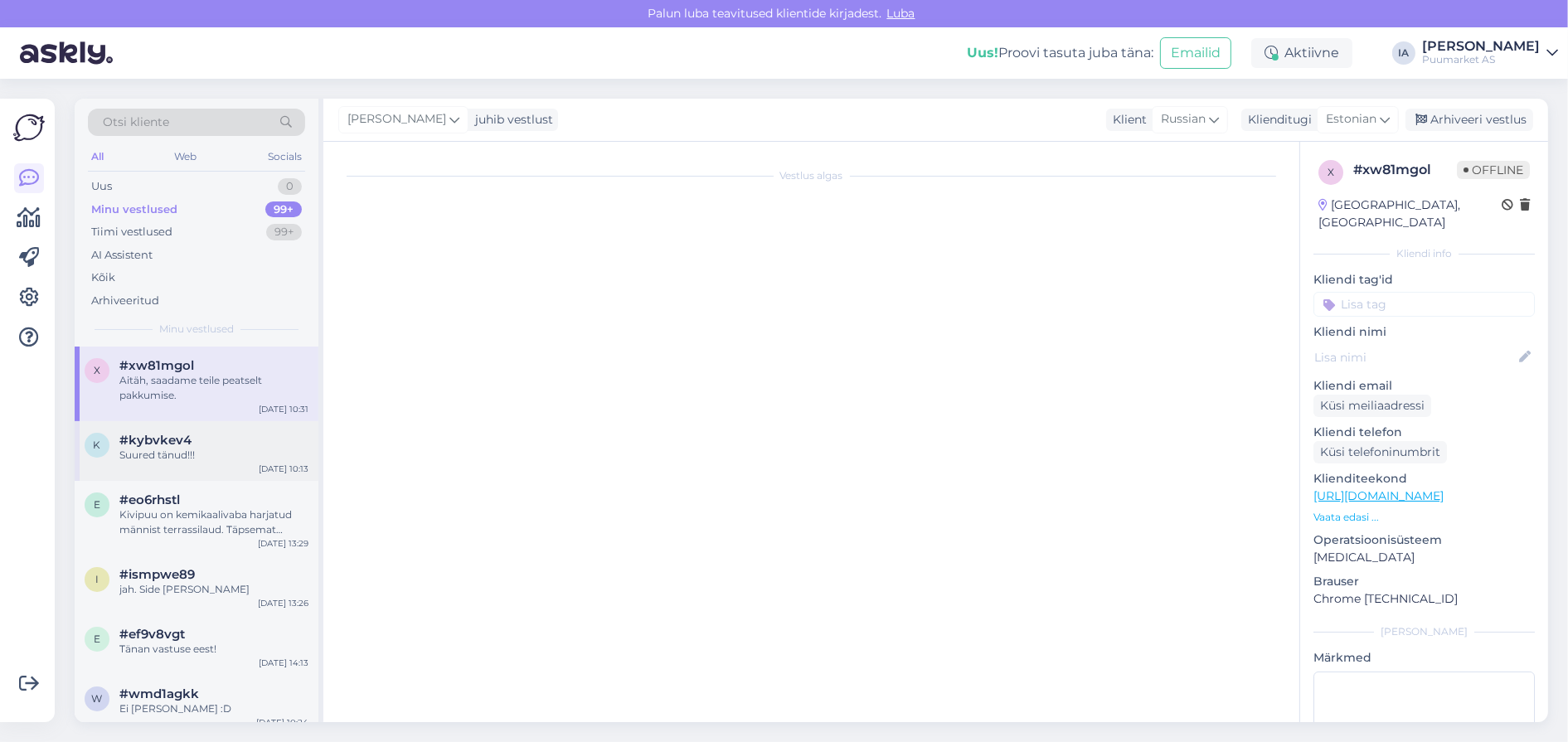
scroll to position [653, 0]
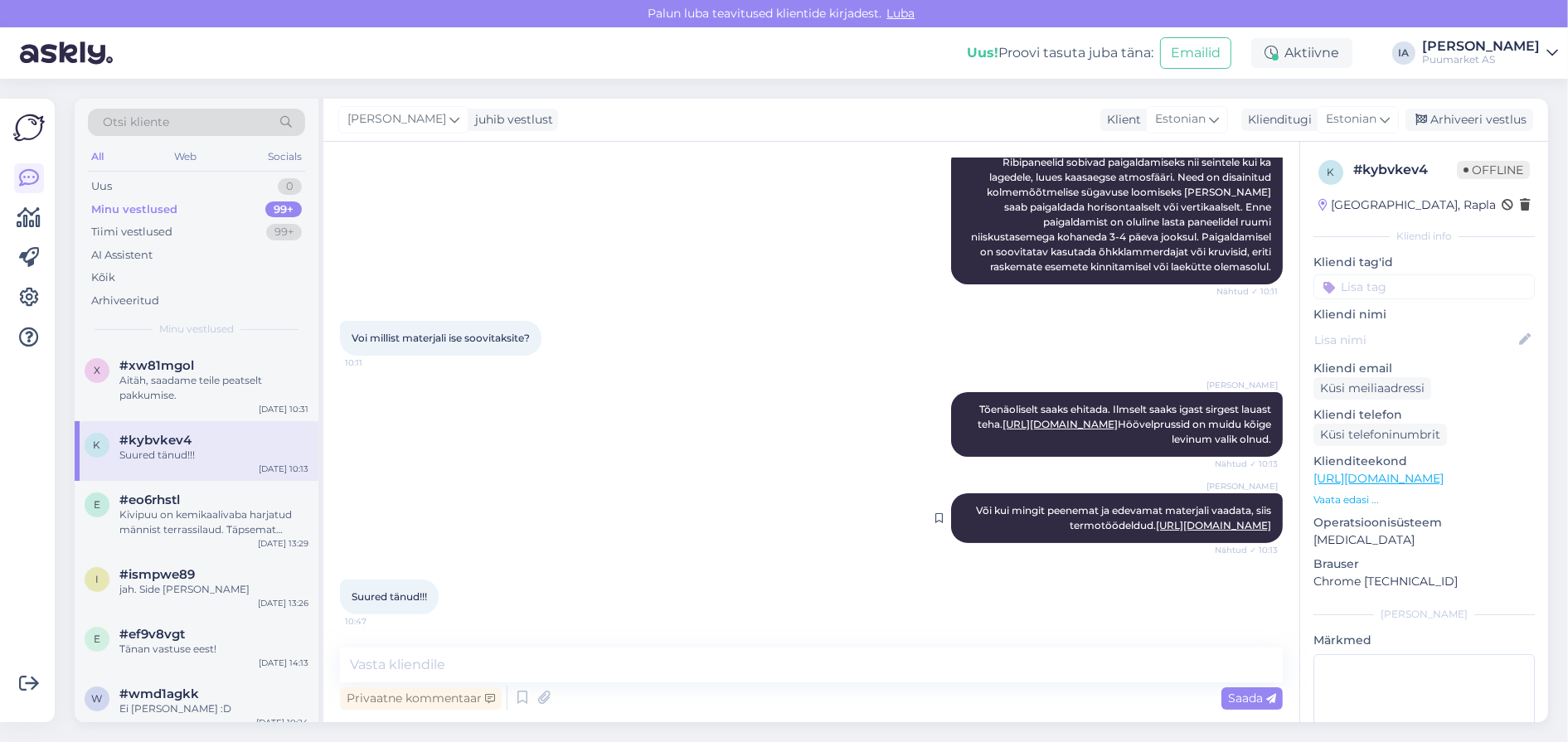
click at [1157, 519] on link "[URL][DOMAIN_NAME]" at bounding box center [1214, 525] width 116 height 13
